Goal: Communication & Community: Answer question/provide support

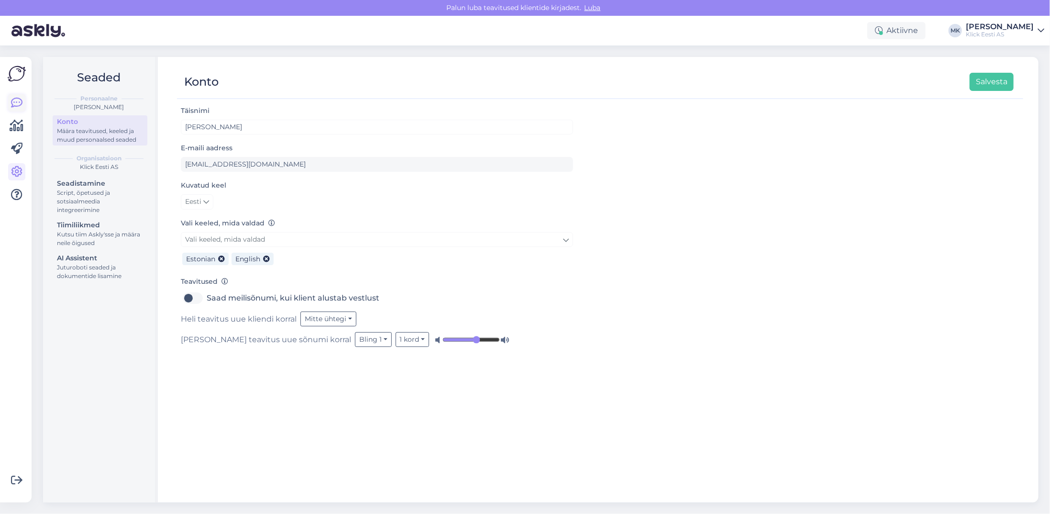
click at [10, 104] on link at bounding box center [16, 102] width 17 height 17
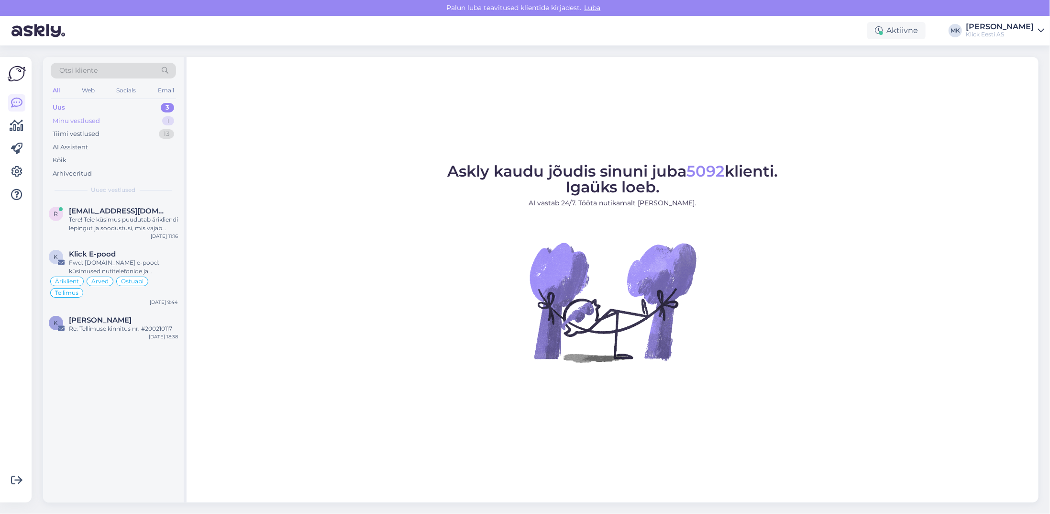
click at [81, 122] on div "Minu vestlused" at bounding box center [76, 121] width 47 height 10
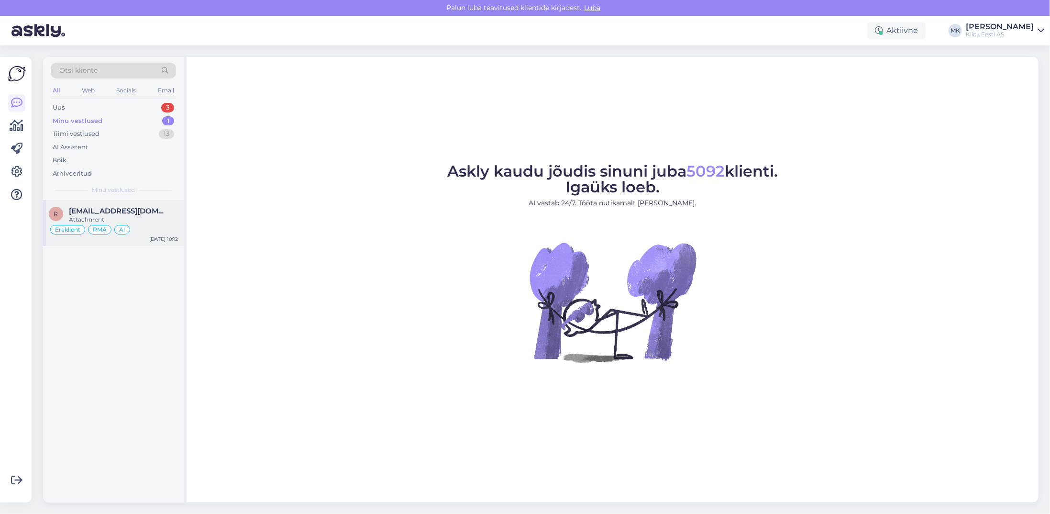
click at [95, 204] on div "r [EMAIL_ADDRESS][DOMAIN_NAME] Attachment Eraklient RMA AI [DATE] 10:12" at bounding box center [113, 223] width 141 height 46
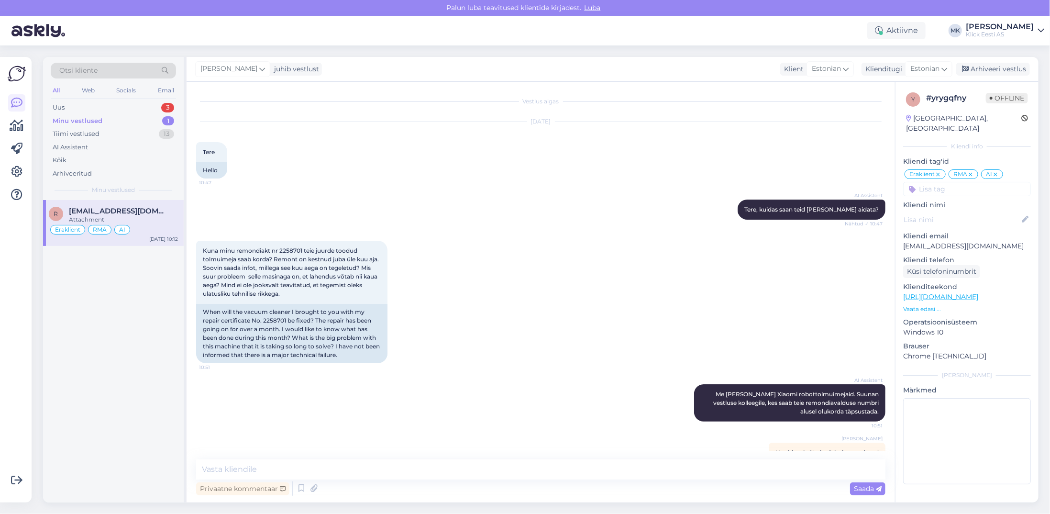
scroll to position [22, 0]
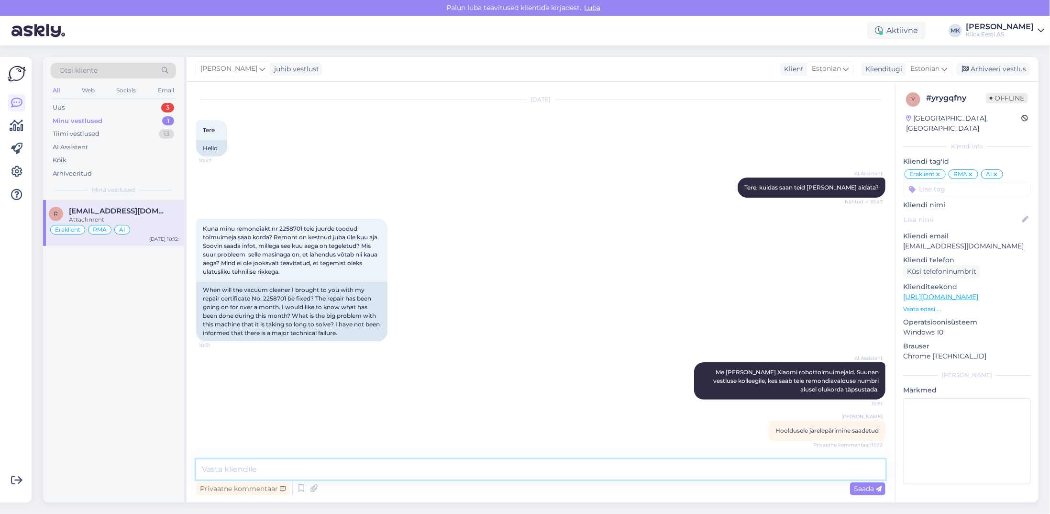
click at [233, 467] on textarea at bounding box center [540, 469] width 689 height 20
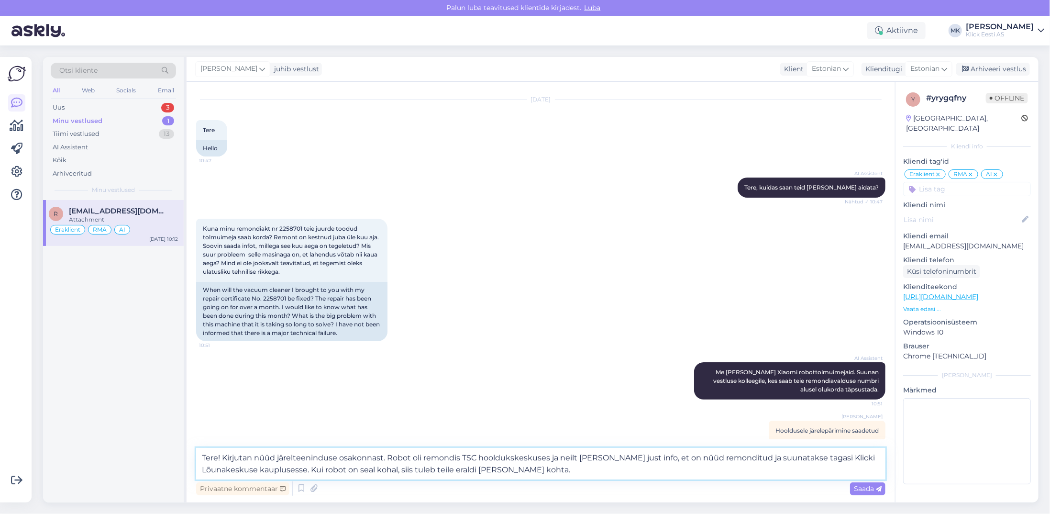
click at [381, 457] on textarea "Tere! Kirjutan nüüd järelteeninduse osakonnast. Robot oli remondis TSC hoolduks…" at bounding box center [540, 464] width 689 height 32
click at [599, 475] on textarea "Tere! Kirjutan nüüd järelteeninduse osakonnast teile. Robot oli remondis TSC ho…" at bounding box center [540, 464] width 689 height 32
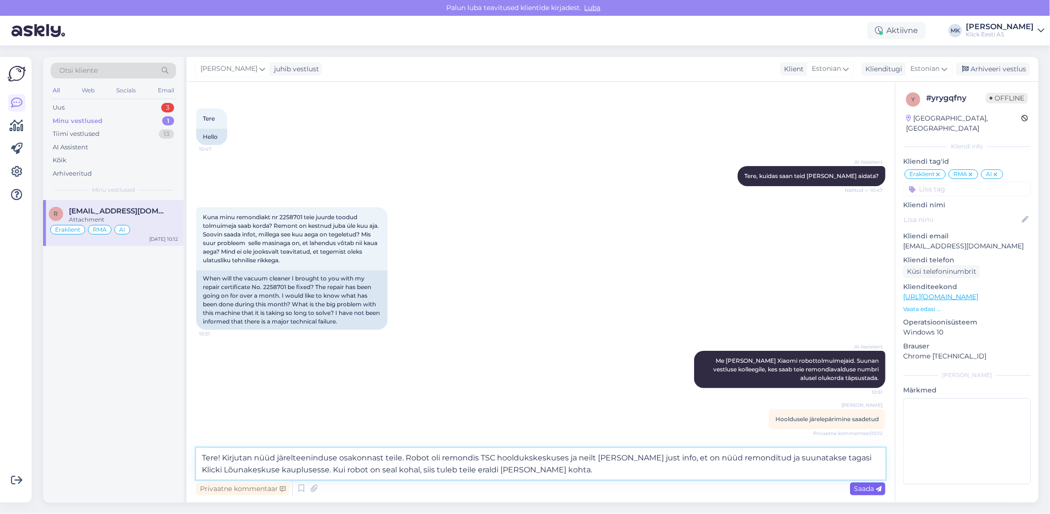
type textarea "Tere! Kirjutan nüüd järelteeninduse osakonnast teile. Robot oli remondis TSC ho…"
click at [871, 490] on span "Saada" at bounding box center [868, 488] width 28 height 9
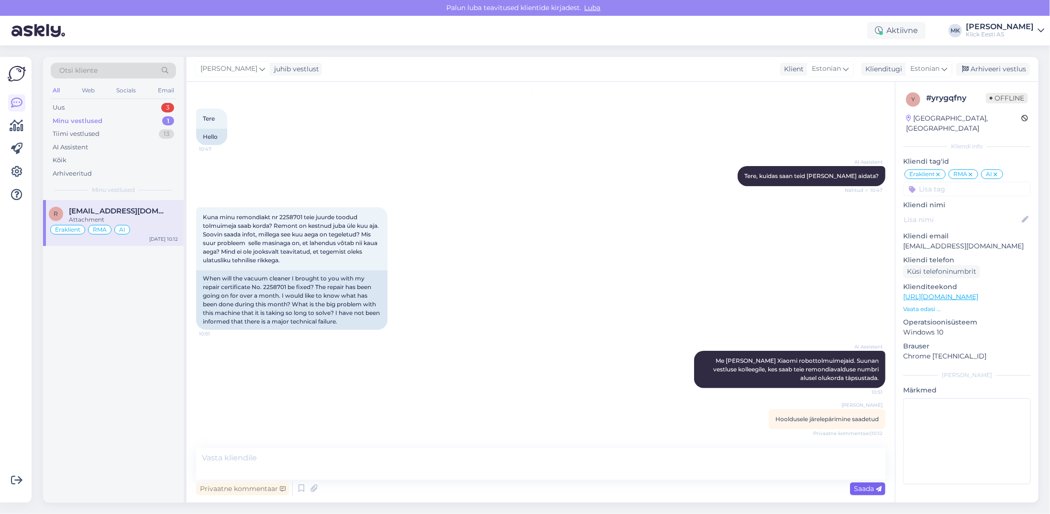
scroll to position [98, 0]
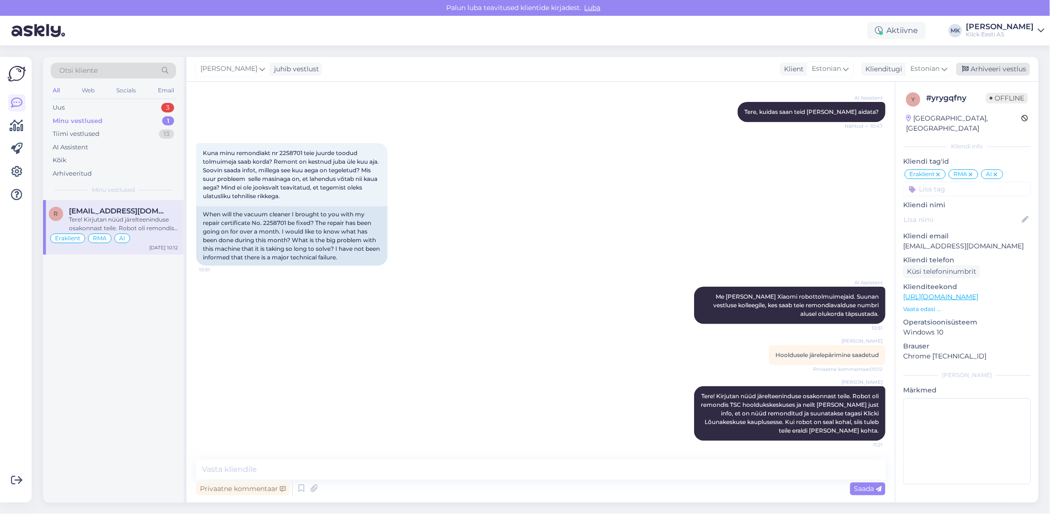
click at [1004, 68] on div "Arhiveeri vestlus" at bounding box center [993, 69] width 74 height 13
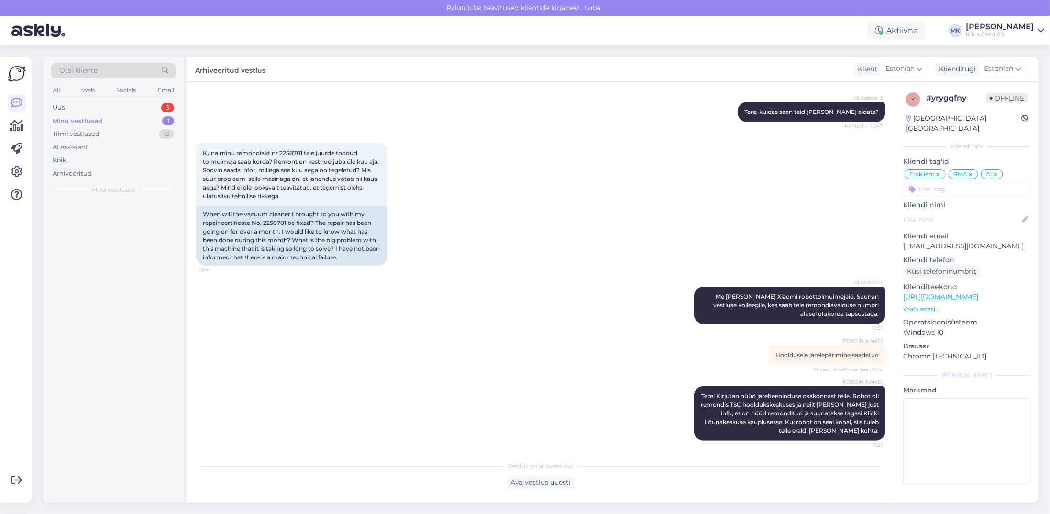
scroll to position [101, 0]
